Goal: Find contact information: Obtain details needed to contact an individual or organization

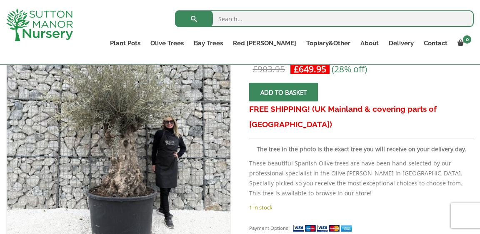
scroll to position [171, 0]
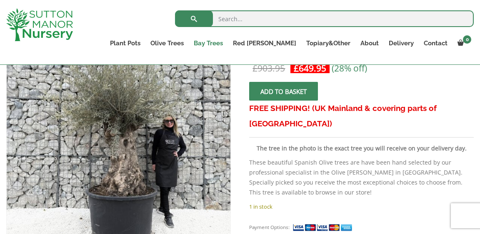
click at [228, 43] on link "Bay Trees" at bounding box center [208, 43] width 39 height 12
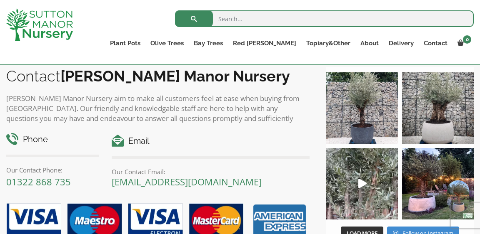
scroll to position [633, 0]
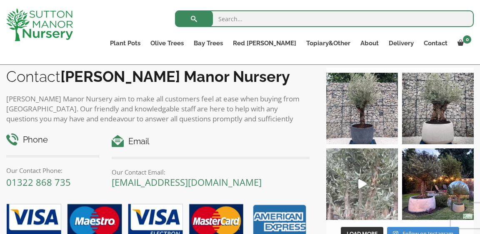
click at [363, 181] on icon "Play" at bounding box center [362, 184] width 8 height 10
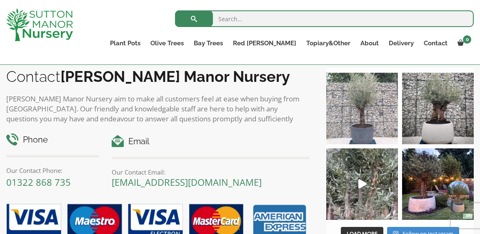
click at [342, 112] on img at bounding box center [362, 109] width 72 height 72
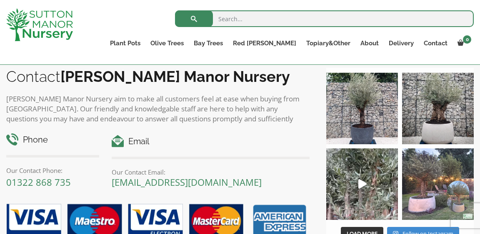
click at [437, 212] on img at bounding box center [438, 185] width 72 height 72
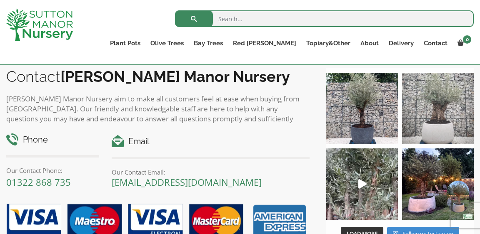
click at [436, 127] on img at bounding box center [438, 109] width 72 height 72
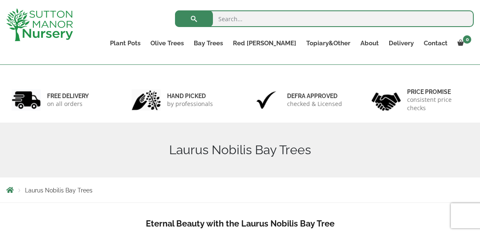
scroll to position [0, 0]
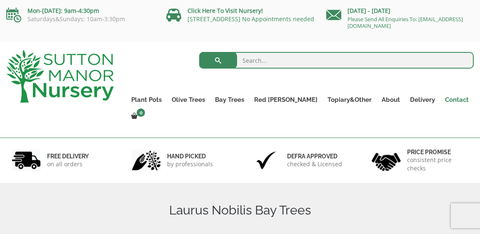
click at [440, 101] on link "Contact" at bounding box center [457, 100] width 34 height 12
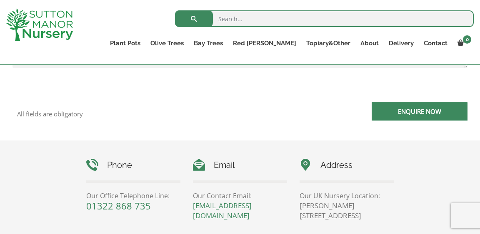
scroll to position [314, 0]
